Goal: Navigation & Orientation: Understand site structure

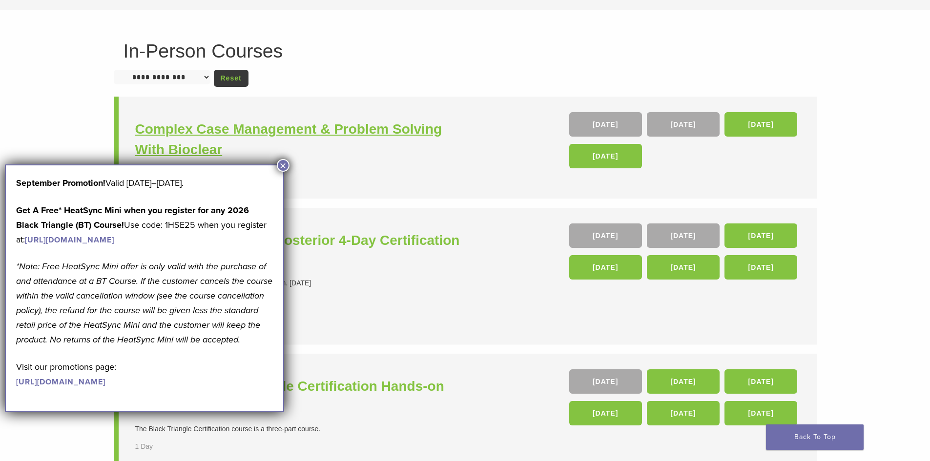
scroll to position [49, 0]
click at [288, 163] on button "×" at bounding box center [283, 165] width 13 height 13
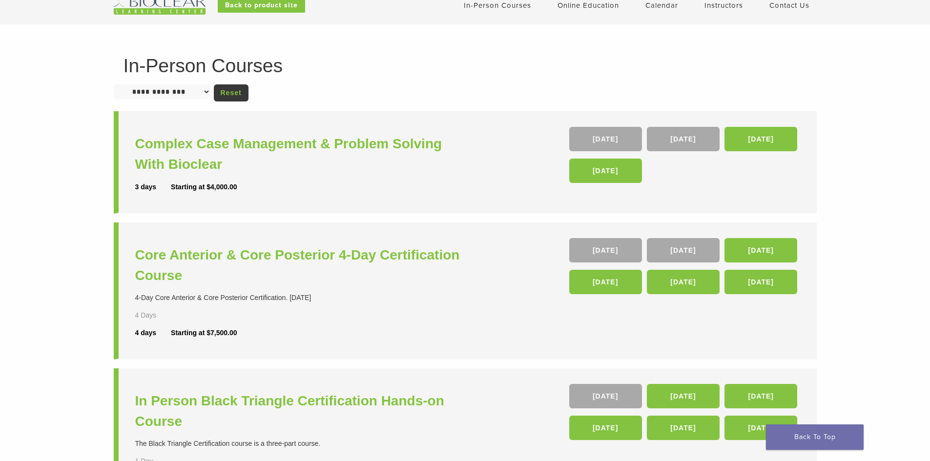
scroll to position [33, 0]
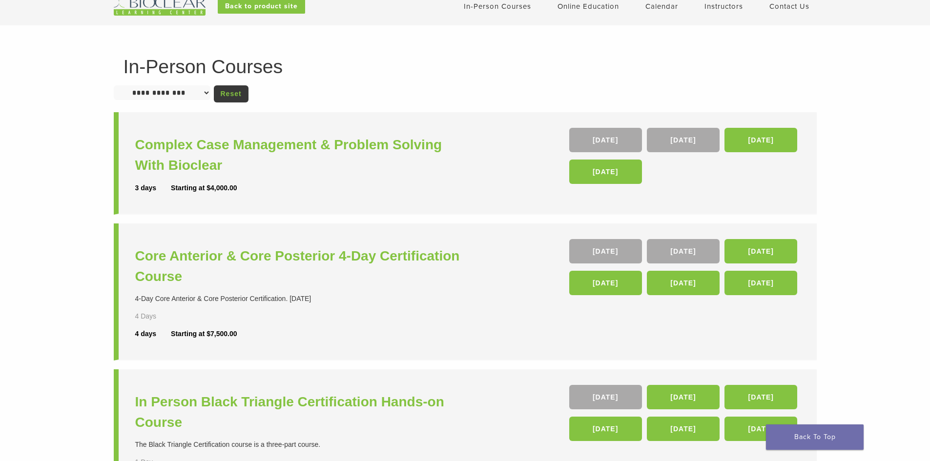
click at [723, 1] on li "Instructors" at bounding box center [723, 6] width 39 height 12
click at [723, 7] on link "Instructors" at bounding box center [723, 6] width 39 height 9
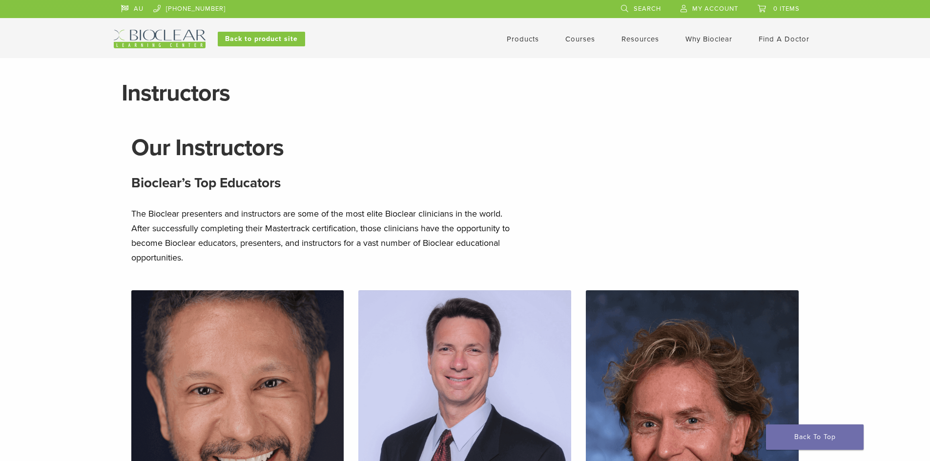
click at [714, 36] on link "Why Bioclear" at bounding box center [708, 39] width 47 height 9
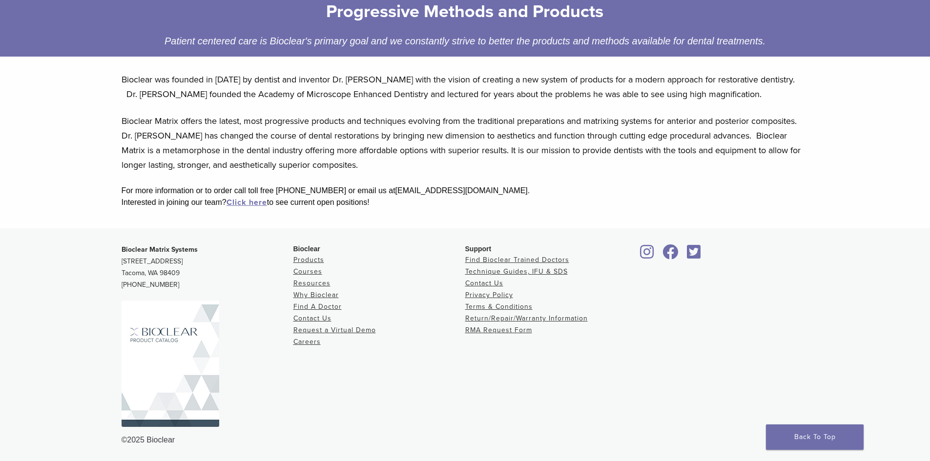
scroll to position [160, 0]
